Goal: Task Accomplishment & Management: Manage account settings

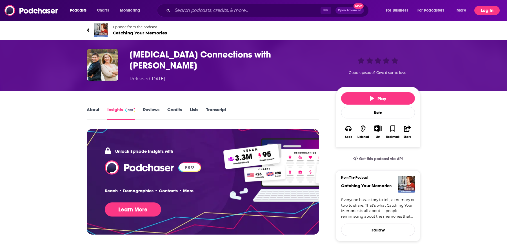
click at [483, 10] on button "Log In" at bounding box center [487, 10] width 25 height 9
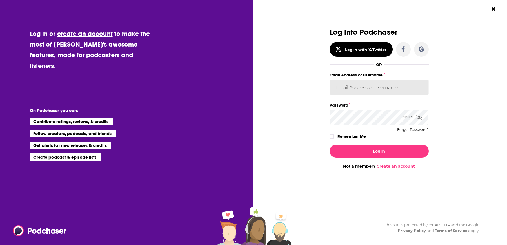
type input "[EMAIL_ADDRESS][DOMAIN_NAME]"
click at [347, 136] on label "Remember Me" at bounding box center [352, 136] width 28 height 7
click at [334, 139] on input "rememberMe" at bounding box center [331, 139] width 3 height 0
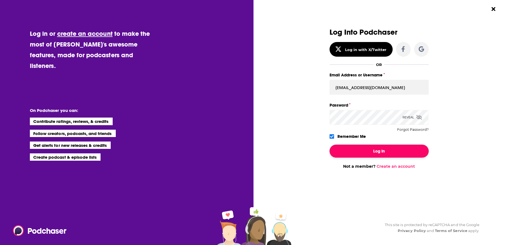
click at [351, 151] on button "Log In" at bounding box center [379, 151] width 99 height 13
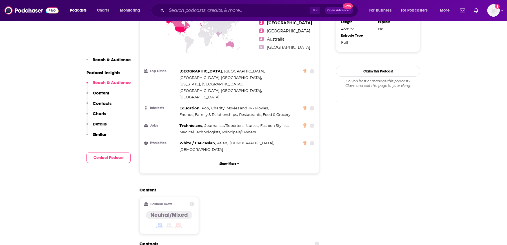
scroll to position [455, 0]
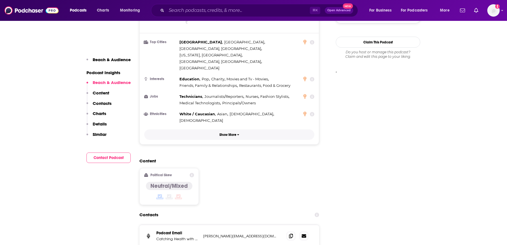
click at [232, 129] on button "Show More" at bounding box center [229, 134] width 170 height 10
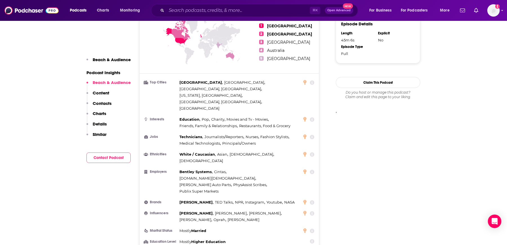
scroll to position [333, 0]
